Goal: Task Accomplishment & Management: Manage account settings

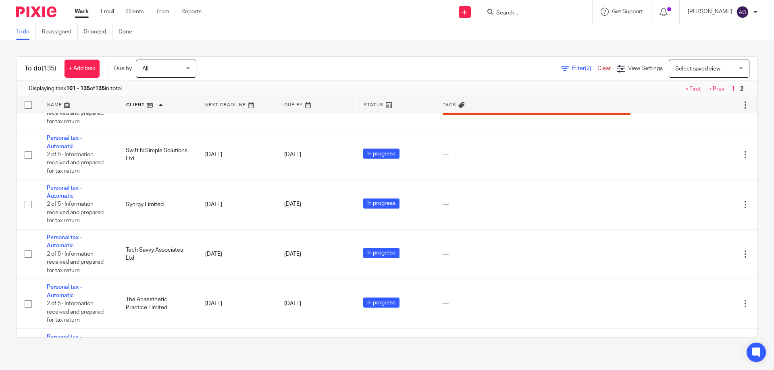
scroll to position [374, 0]
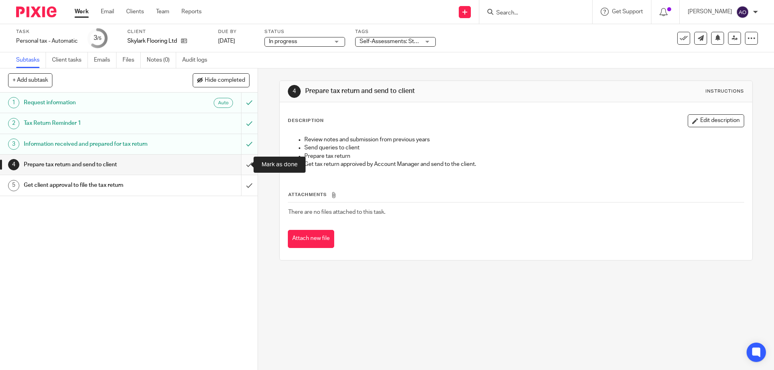
click at [242, 164] on input "submit" at bounding box center [129, 165] width 258 height 20
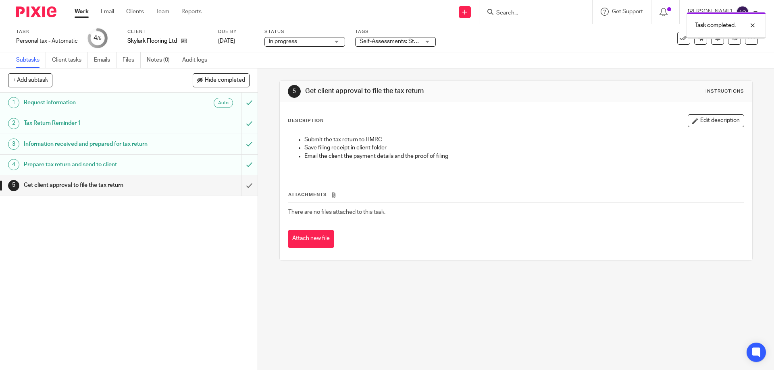
click at [427, 41] on div "Self-Assessments: Stage 2 - Assessments in Progress + 2" at bounding box center [395, 42] width 81 height 10
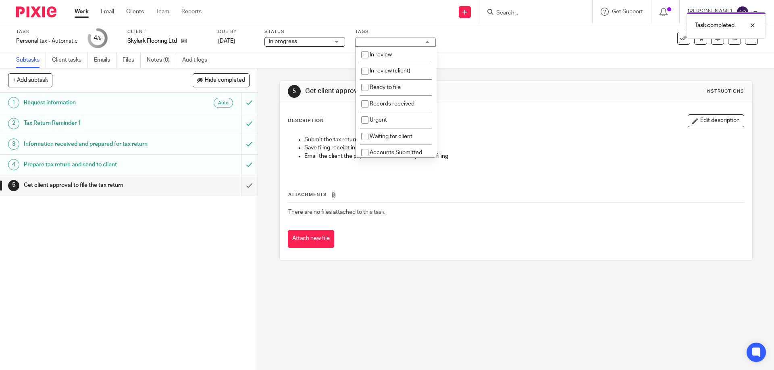
scroll to position [161, 0]
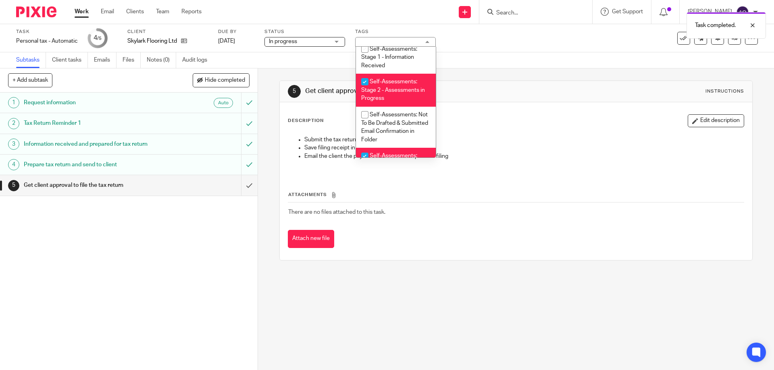
click at [362, 81] on input "checkbox" at bounding box center [364, 81] width 15 height 15
checkbox input "false"
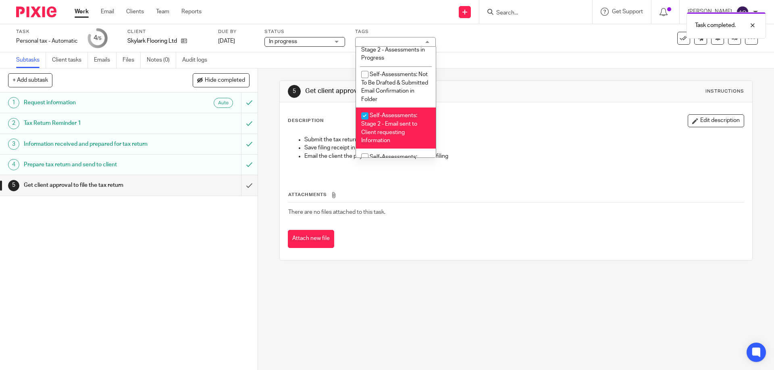
scroll to position [242, 0]
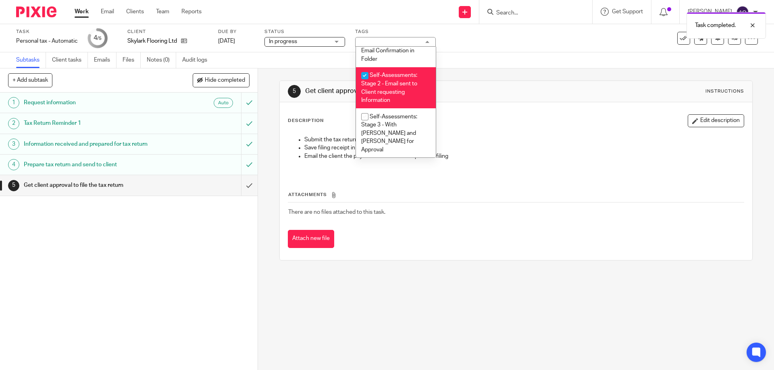
click at [362, 74] on input "checkbox" at bounding box center [364, 75] width 15 height 15
checkbox input "false"
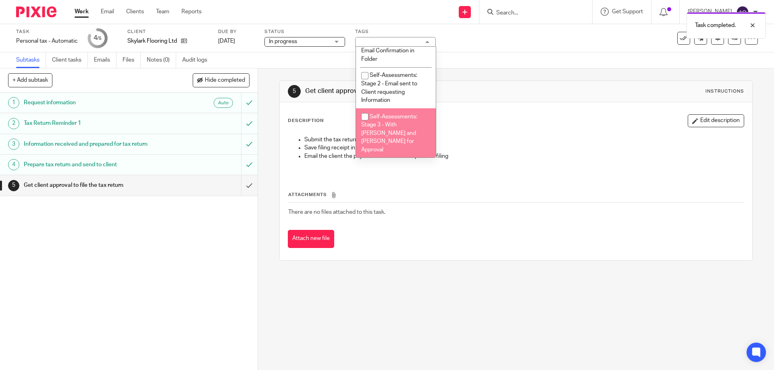
click at [365, 116] on input "checkbox" at bounding box center [364, 116] width 15 height 15
checkbox input "true"
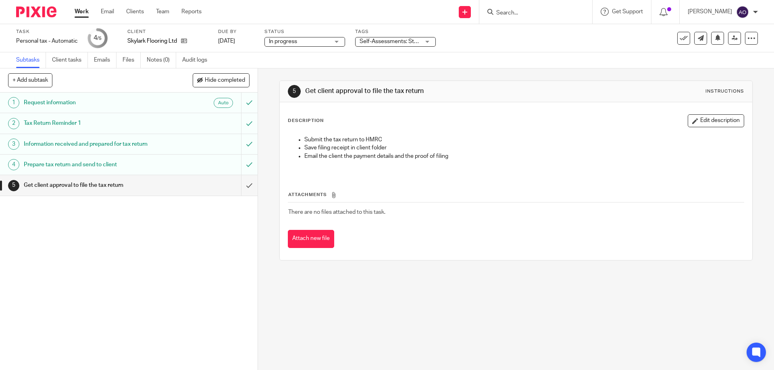
click at [206, 272] on div "1 Request information Auto 2 Tax Return Reminder 1 3 Information received and p…" at bounding box center [129, 232] width 258 height 278
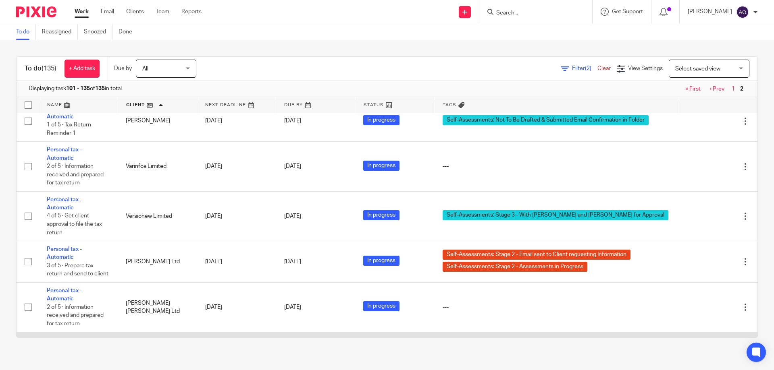
scroll to position [1226, 0]
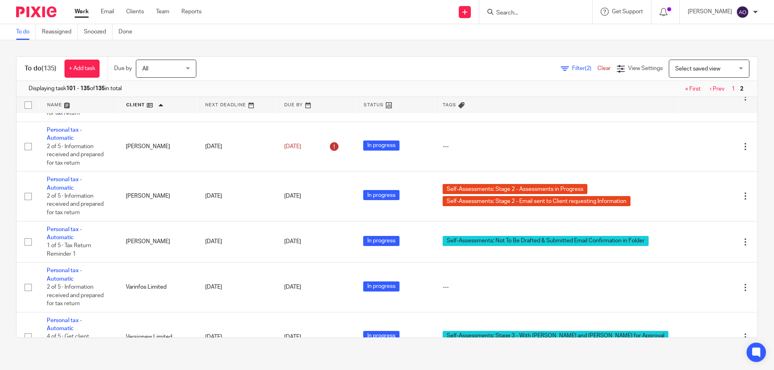
click at [572, 48] on div "To do (135) + Add task Due by All All Today Tomorrow This week Next week This m…" at bounding box center [387, 197] width 774 height 314
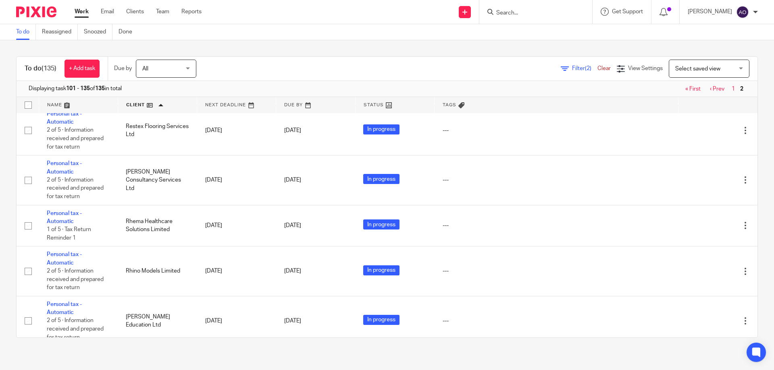
scroll to position [0, 0]
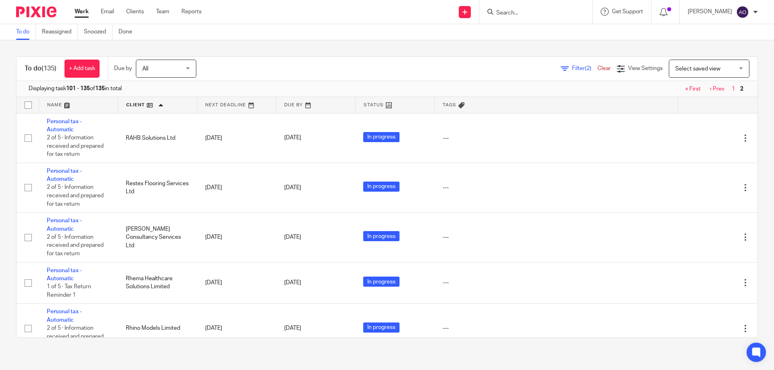
click at [685, 89] on link "« First" at bounding box center [692, 89] width 15 height 6
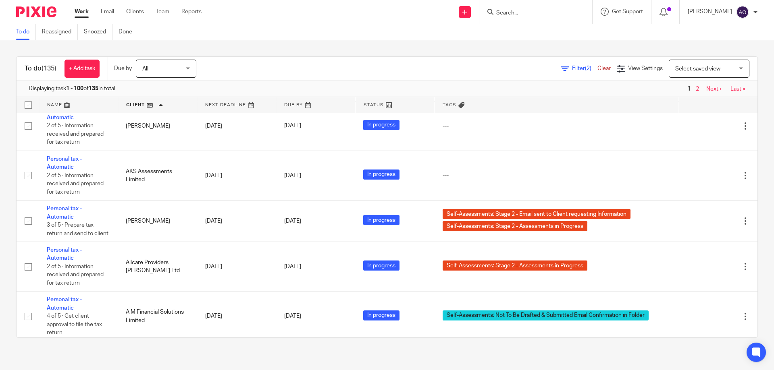
scroll to position [242, 0]
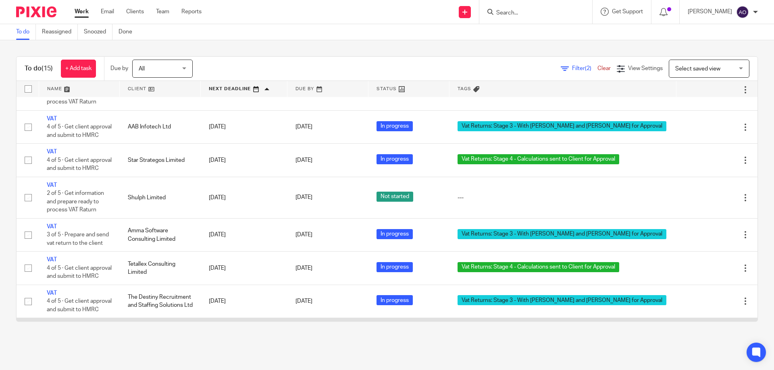
scroll to position [195, 0]
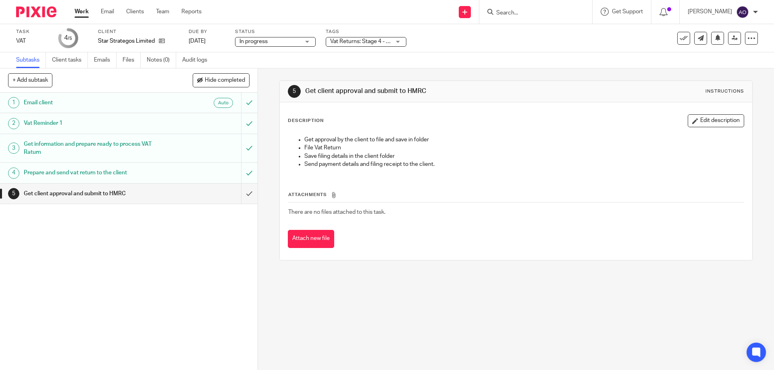
click at [398, 40] on div "Vat Returns: Stage 4 - Calculations sent to Client for Approval" at bounding box center [366, 42] width 81 height 10
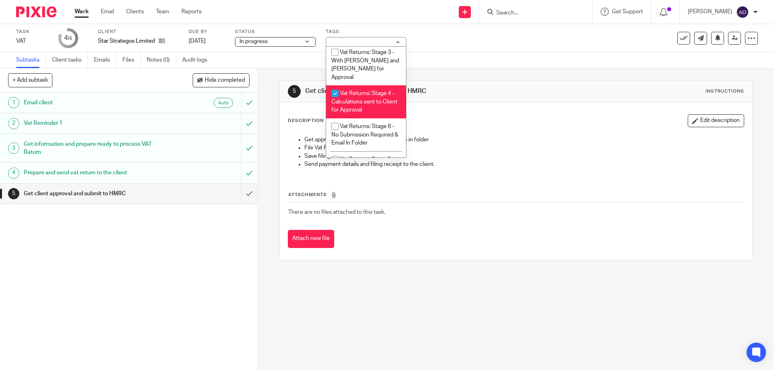
scroll to position [557, 0]
click at [334, 82] on input "checkbox" at bounding box center [334, 89] width 15 height 15
checkbox input "false"
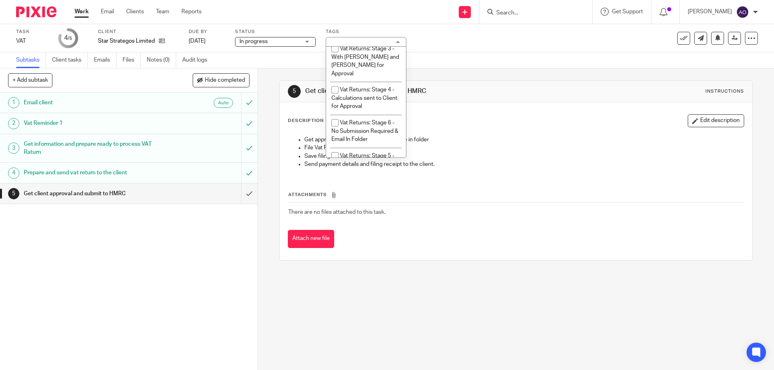
scroll to position [597, 0]
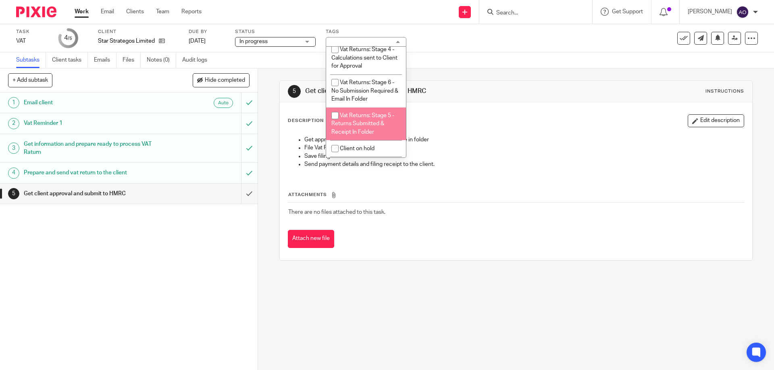
click at [333, 112] on input "checkbox" at bounding box center [334, 115] width 15 height 15
checkbox input "true"
click at [207, 255] on div "1 Email client Auto 2 Vat Reminder 1 3 Get information and prepare ready to pro…" at bounding box center [129, 232] width 258 height 278
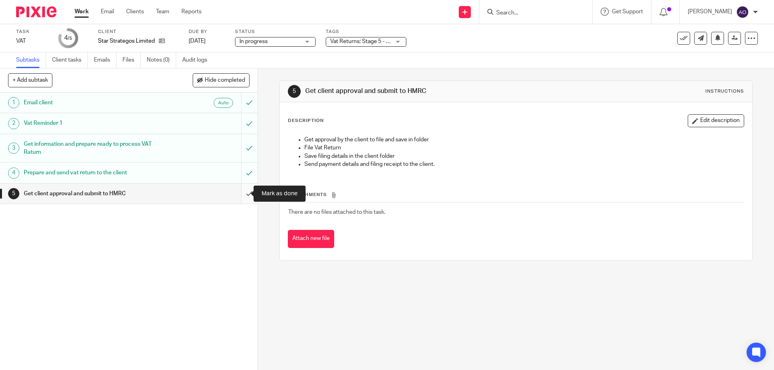
click at [242, 193] on input "submit" at bounding box center [129, 194] width 258 height 20
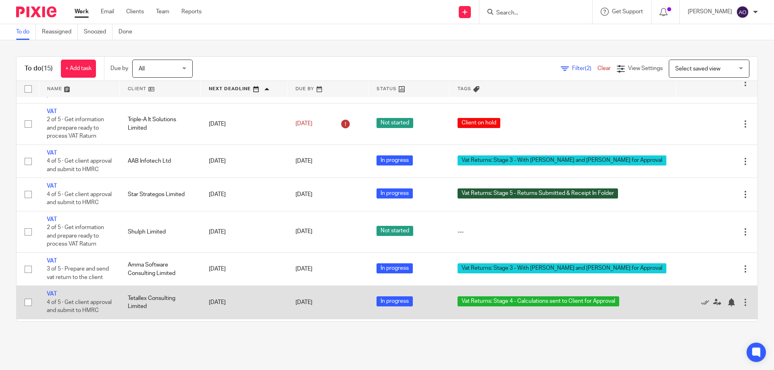
scroll to position [242, 0]
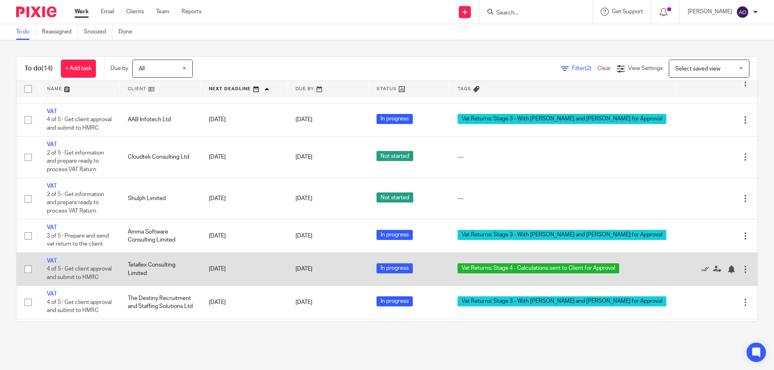
scroll to position [324, 0]
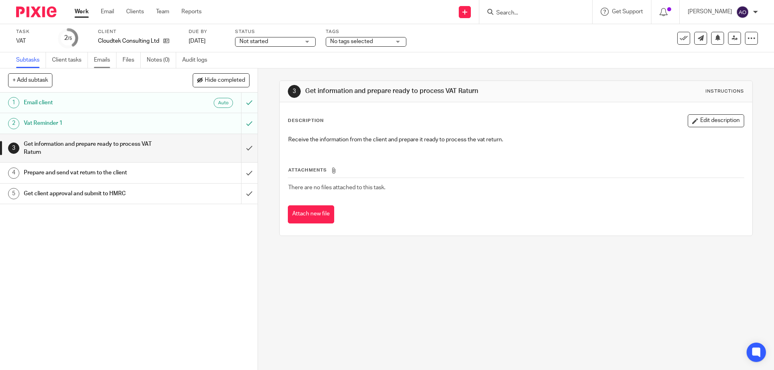
click at [104, 60] on link "Emails" at bounding box center [105, 60] width 23 height 16
click at [101, 61] on link "Emails" at bounding box center [105, 60] width 23 height 16
click at [100, 60] on link "Emails" at bounding box center [105, 60] width 23 height 16
click at [239, 122] on input "submit" at bounding box center [129, 123] width 258 height 20
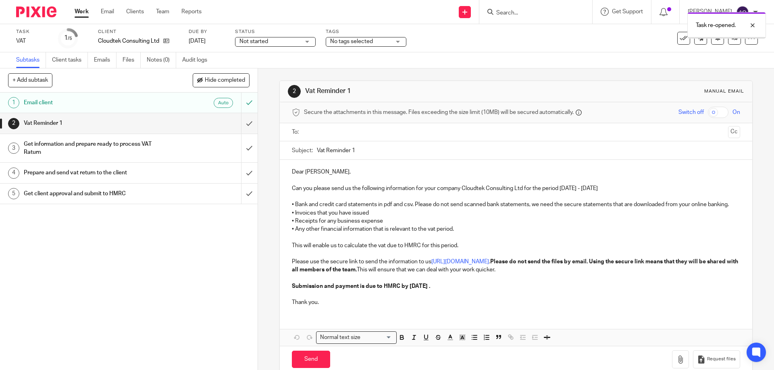
click at [322, 131] on input "text" at bounding box center [516, 132] width 418 height 9
drag, startPoint x: 350, startPoint y: 151, endPoint x: 357, endPoint y: 151, distance: 6.9
click at [357, 151] on input "Vat Reminder 1" at bounding box center [528, 152] width 423 height 18
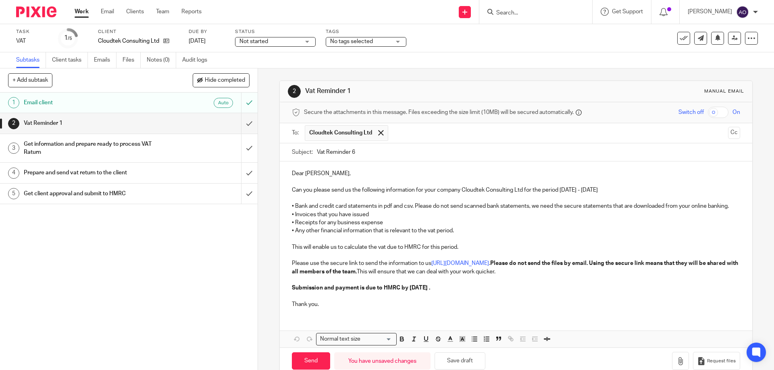
scroll to position [25, 0]
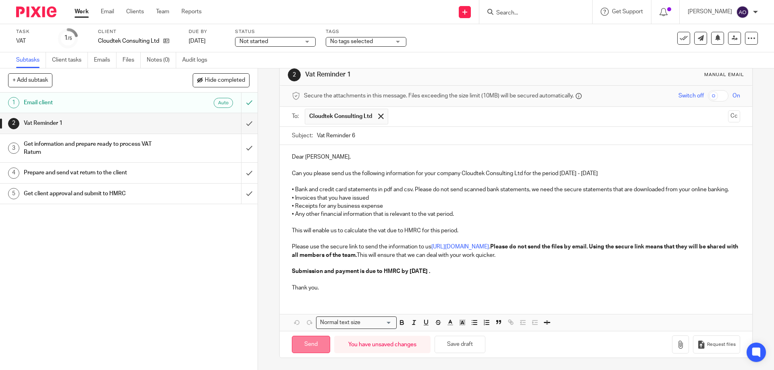
type input "Vat Reminder 6"
click at [312, 340] on input "Send" at bounding box center [311, 344] width 38 height 17
type input "Sent"
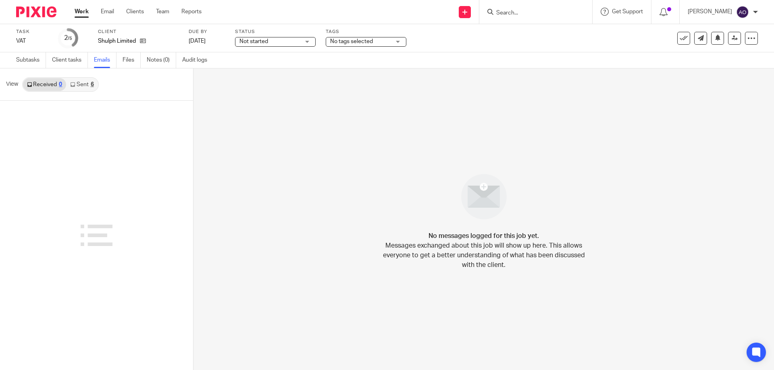
click at [80, 81] on link "Sent 6" at bounding box center [81, 84] width 31 height 13
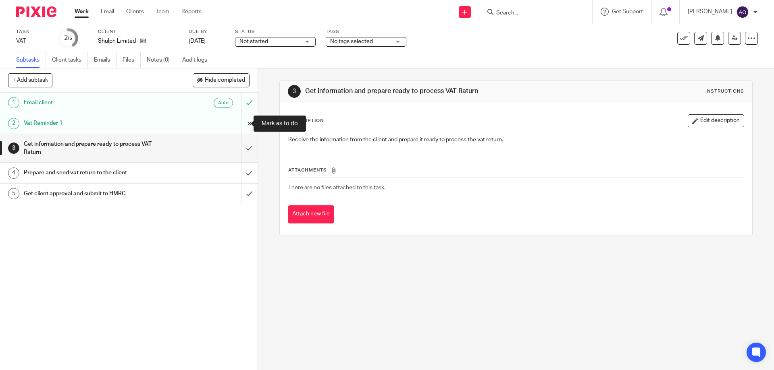
click at [242, 120] on input "submit" at bounding box center [129, 123] width 258 height 20
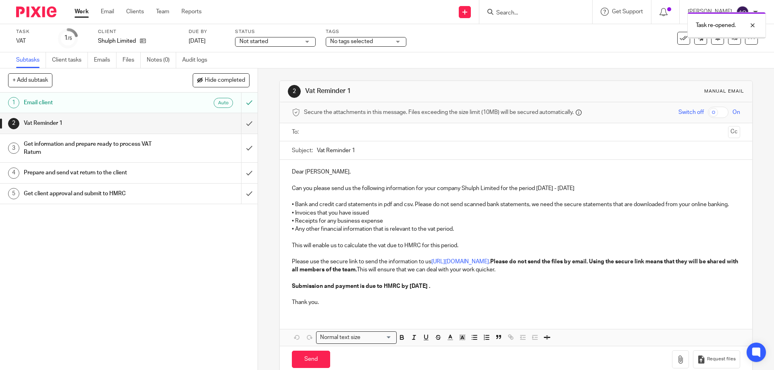
click at [335, 134] on input "text" at bounding box center [516, 132] width 418 height 9
drag, startPoint x: 350, startPoint y: 151, endPoint x: 361, endPoint y: 150, distance: 10.5
click at [361, 150] on input "Vat Reminder 1" at bounding box center [528, 152] width 423 height 18
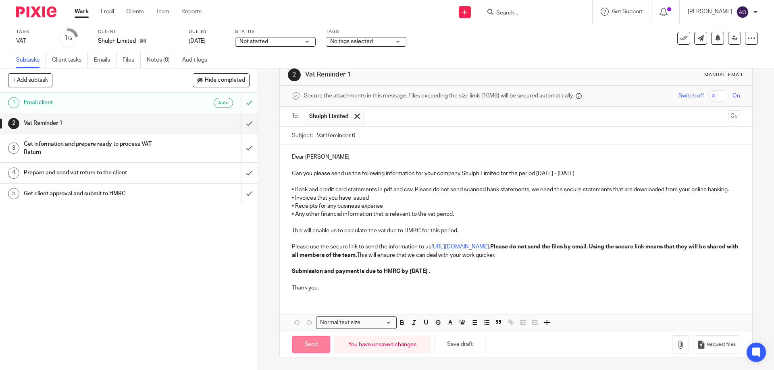
type input "Vat Reminder 6"
click at [312, 344] on input "Send" at bounding box center [311, 344] width 38 height 17
type input "Sent"
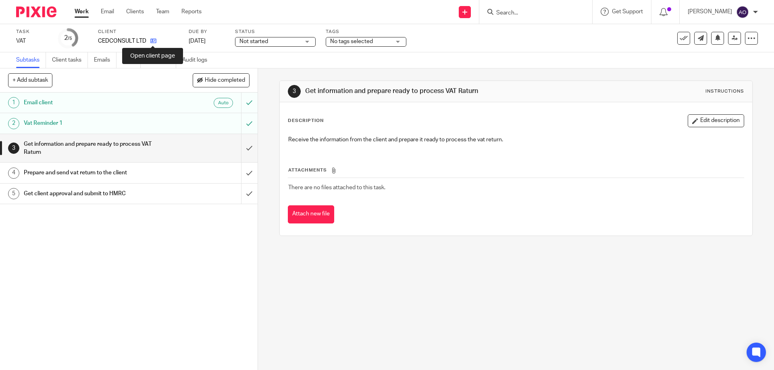
click at [152, 38] on icon at bounding box center [153, 41] width 6 height 6
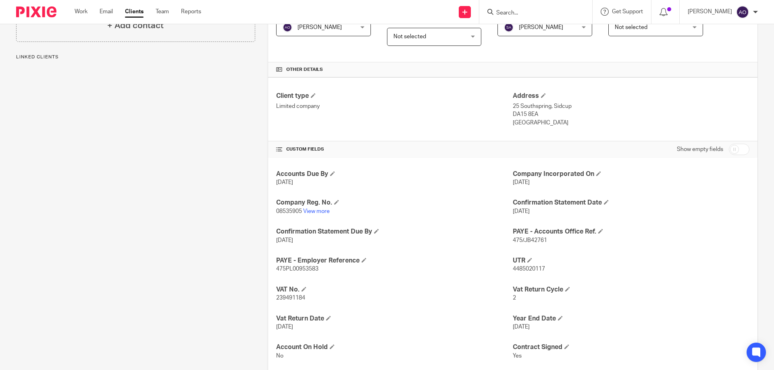
scroll to position [202, 0]
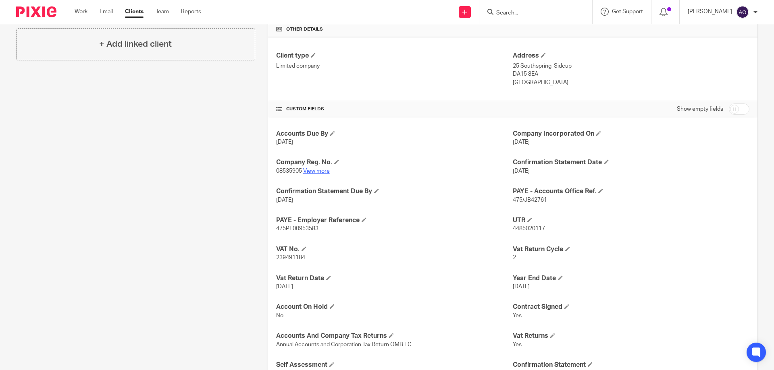
click at [322, 171] on link "View more" at bounding box center [316, 171] width 27 height 6
